Goal: Task Accomplishment & Management: Use online tool/utility

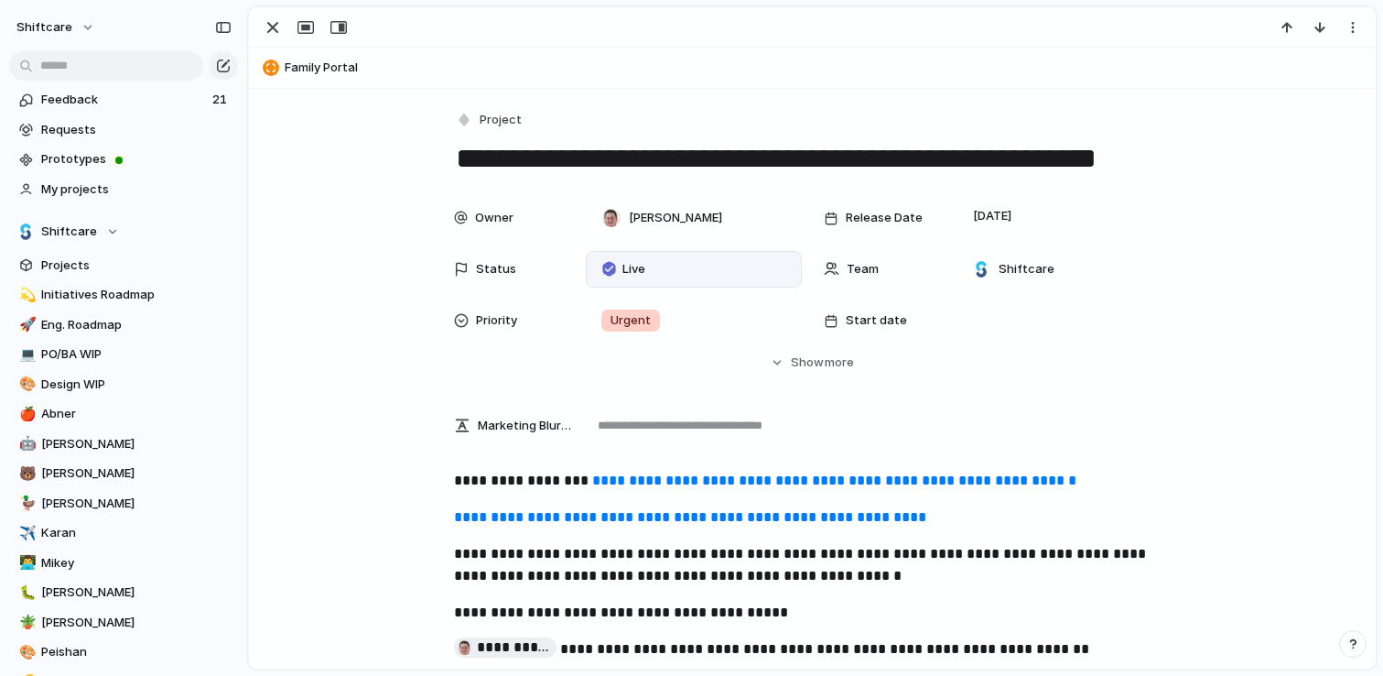
click at [656, 274] on div "Live" at bounding box center [627, 269] width 67 height 26
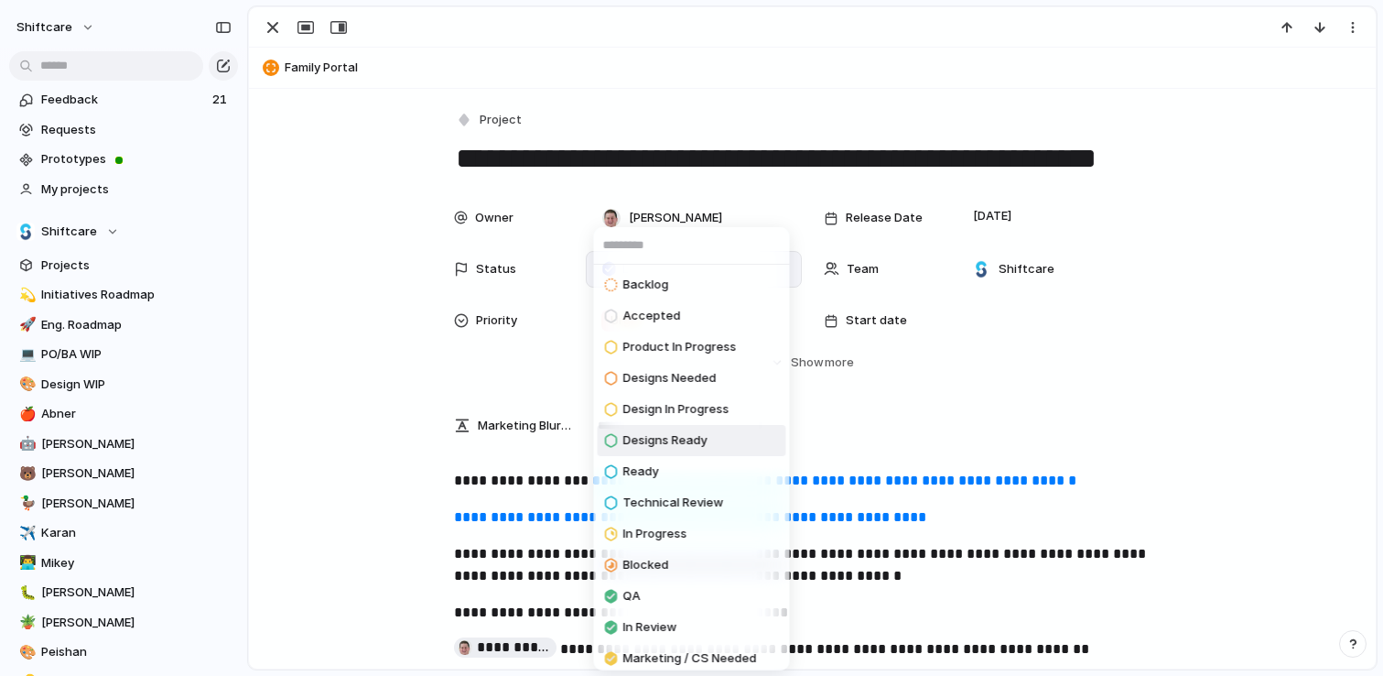
click at [348, 501] on div "Backlog Accepted Product In Progress Designs Needed Design In Progress Designs …" at bounding box center [691, 338] width 1383 height 676
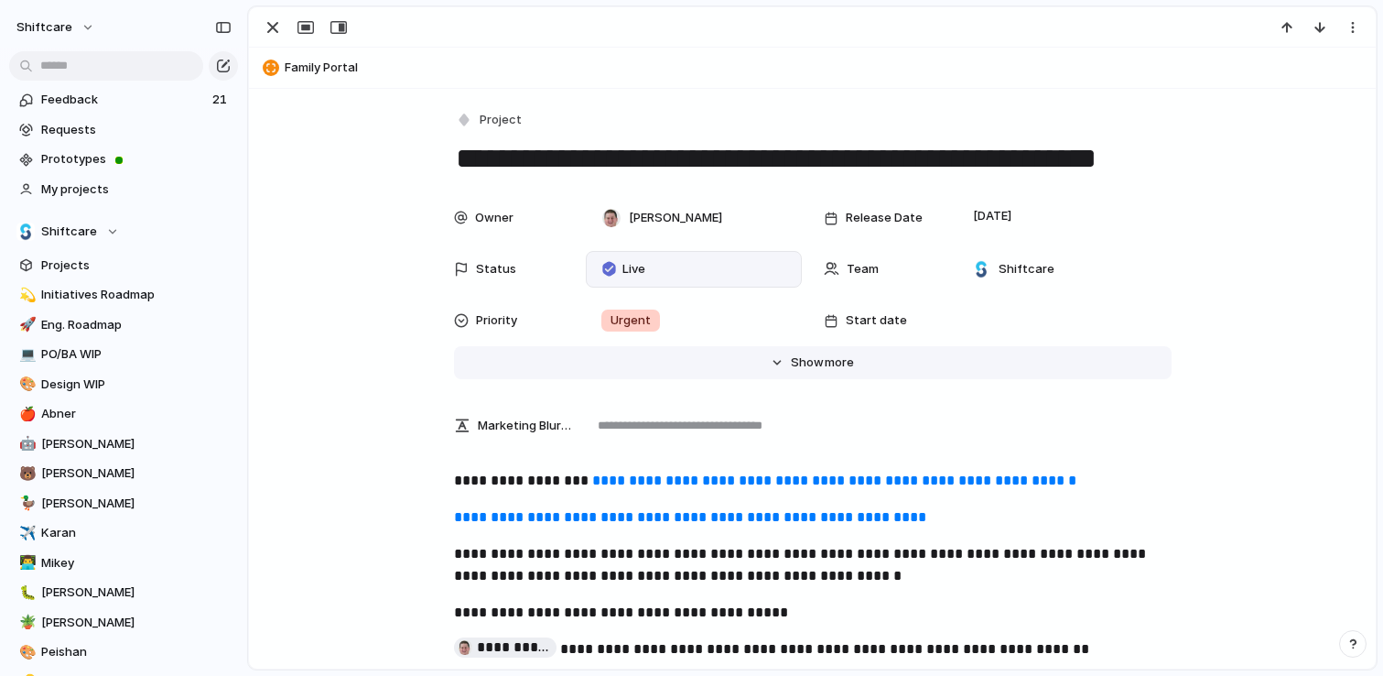
click at [775, 366] on button "Hide Show more" at bounding box center [813, 362] width 718 height 33
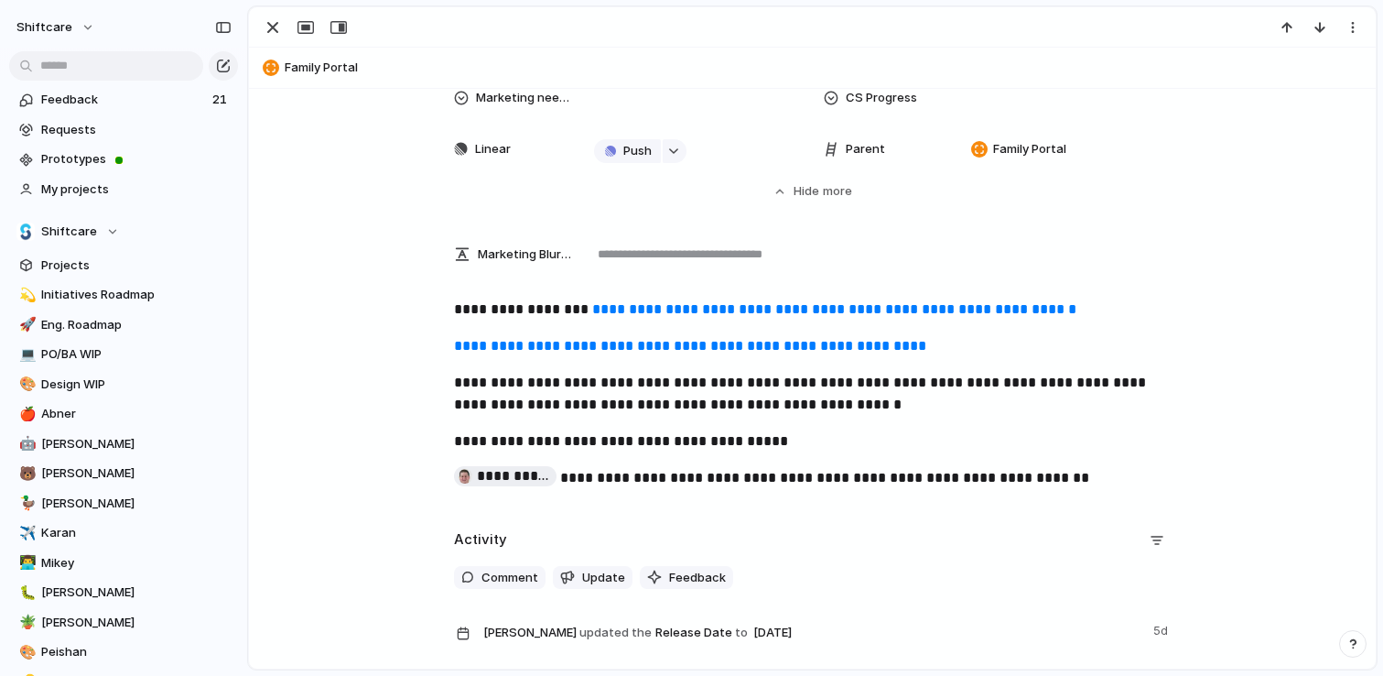
scroll to position [1301, 0]
